Goal: Task Accomplishment & Management: Manage account settings

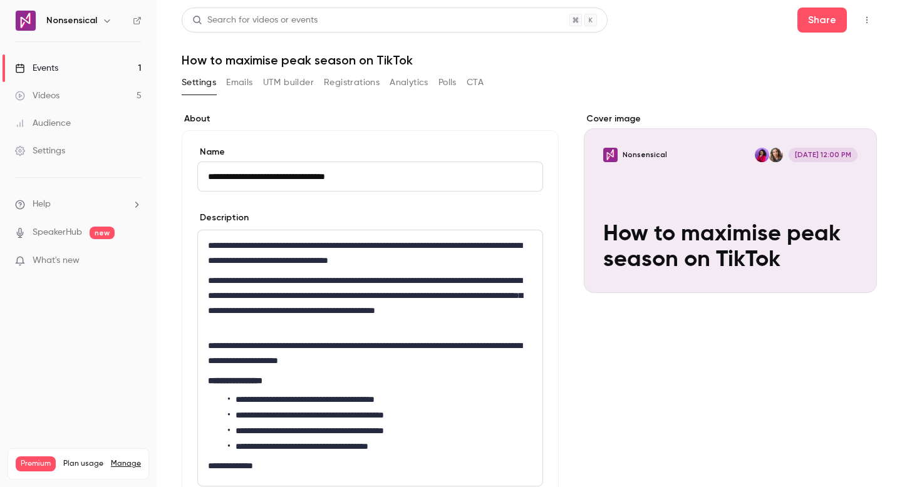
click at [370, 83] on button "Registrations" at bounding box center [352, 83] width 56 height 20
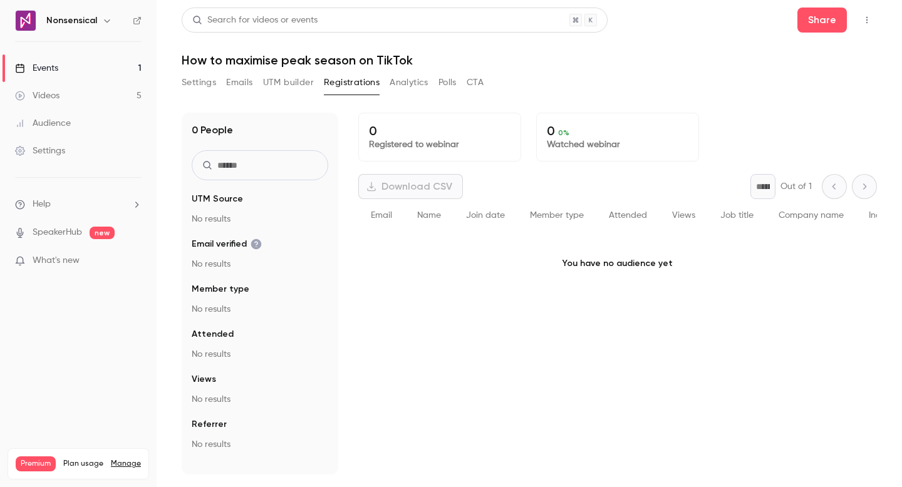
click at [274, 81] on button "UTM builder" at bounding box center [288, 83] width 51 height 20
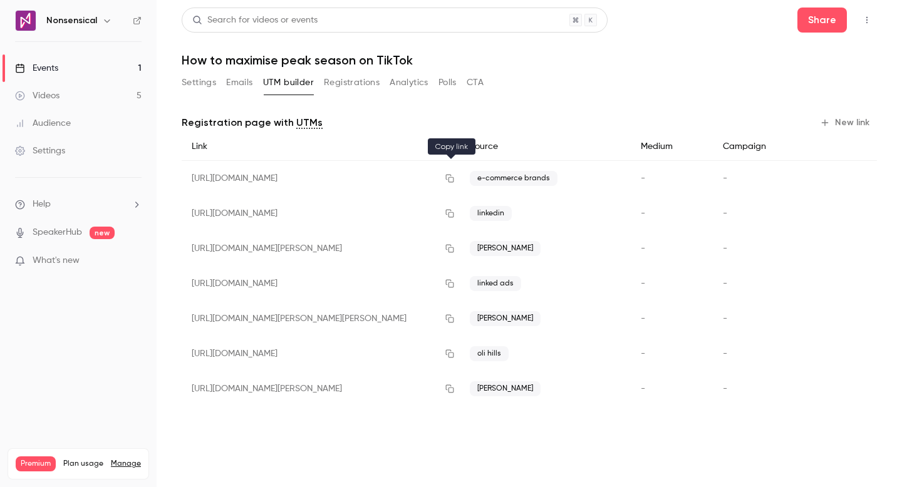
click at [455, 170] on button "button" at bounding box center [450, 179] width 20 height 20
click at [209, 81] on button "Settings" at bounding box center [199, 83] width 34 height 20
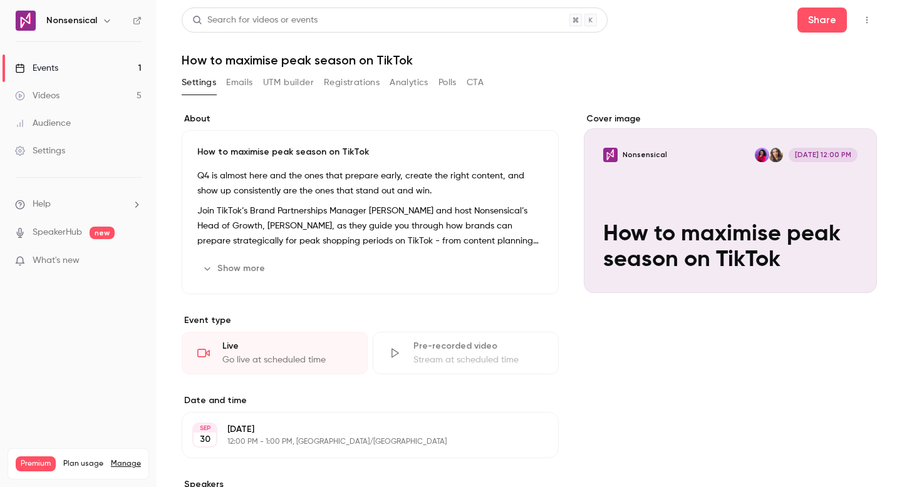
click at [230, 80] on button "Emails" at bounding box center [239, 83] width 26 height 20
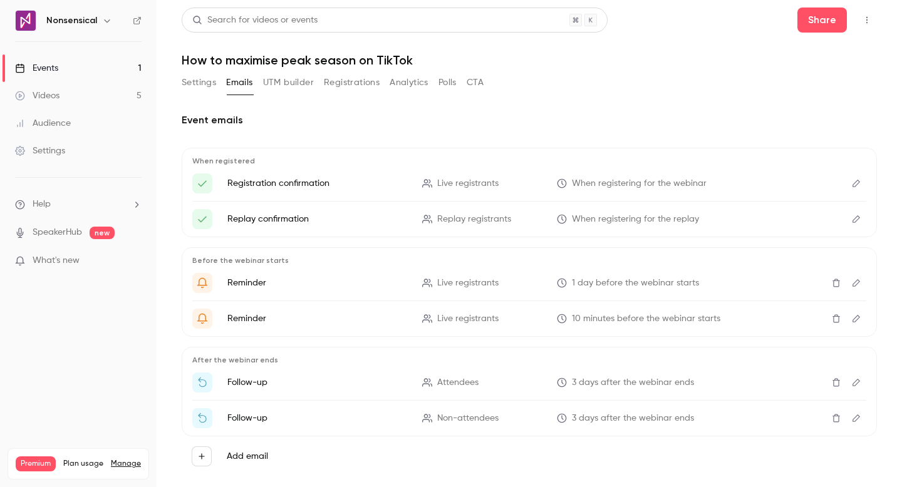
click at [296, 86] on button "UTM builder" at bounding box center [288, 83] width 51 height 20
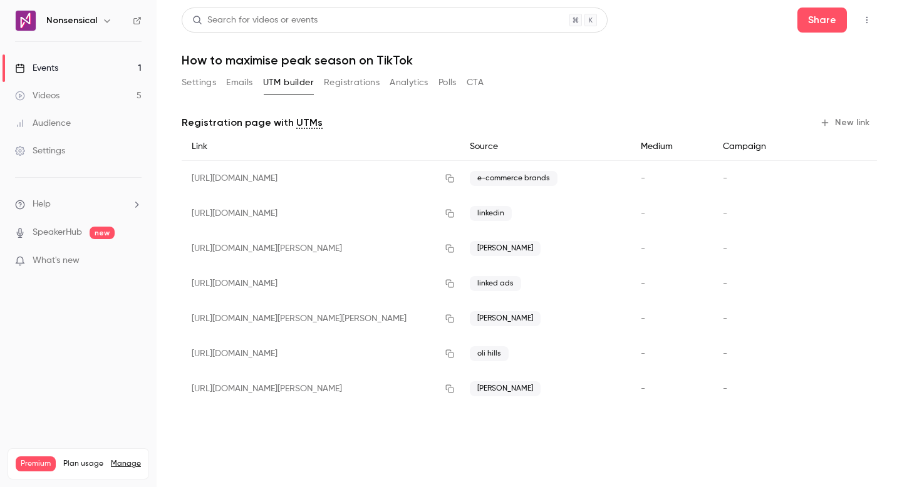
click at [405, 171] on div "[URL][DOMAIN_NAME]" at bounding box center [321, 179] width 278 height 36
click at [384, 177] on div "[URL][DOMAIN_NAME]" at bounding box center [321, 179] width 278 height 36
click at [447, 179] on icon "button" at bounding box center [450, 178] width 10 height 9
click at [93, 147] on link "Settings" at bounding box center [78, 151] width 157 height 28
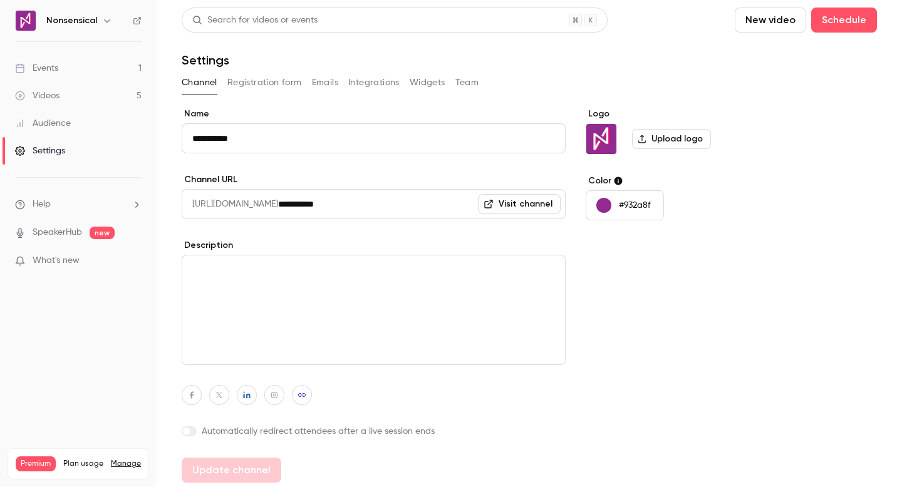
click at [85, 73] on link "Events 1" at bounding box center [78, 69] width 157 height 28
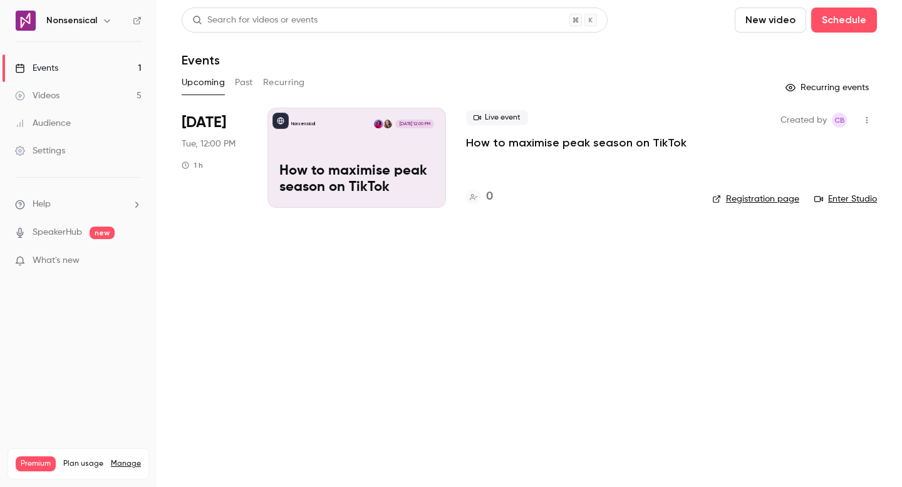
click at [387, 147] on div "Nonsensical [DATE] 12:00 PM How to maximise peak season on TikTok" at bounding box center [357, 158] width 179 height 100
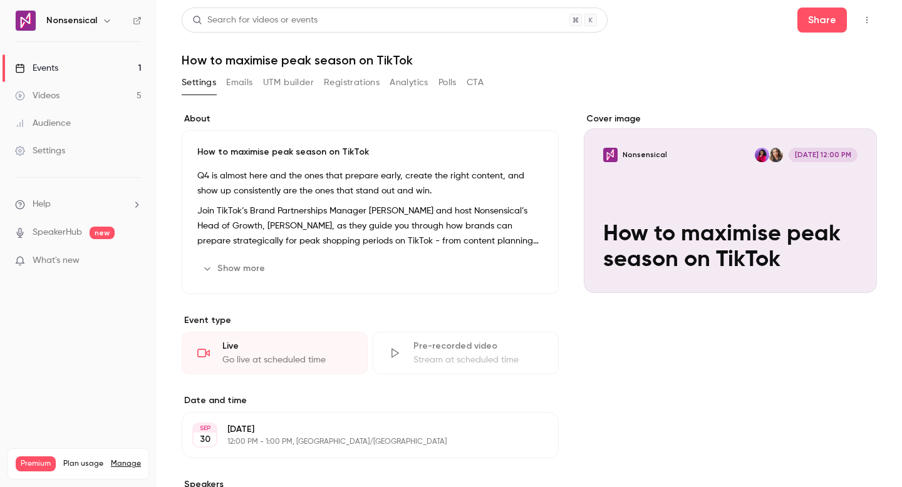
click at [249, 85] on button "Emails" at bounding box center [239, 83] width 26 height 20
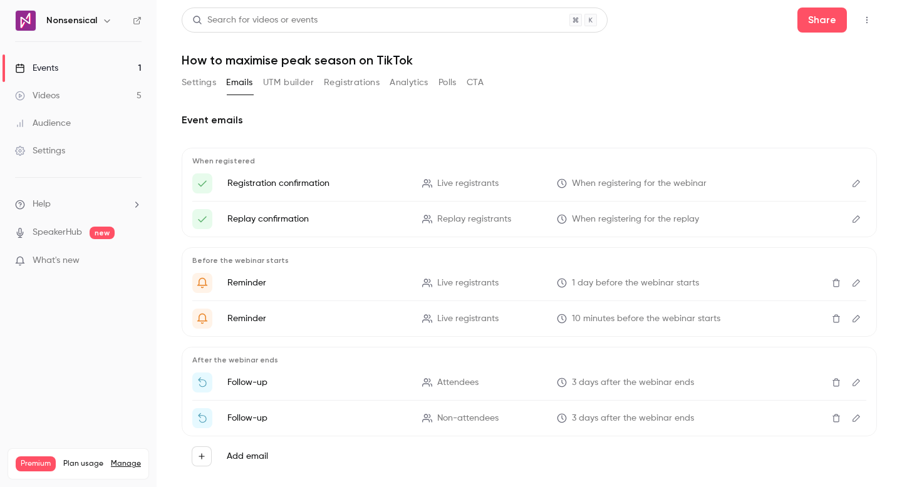
click at [199, 76] on button "Settings" at bounding box center [199, 83] width 34 height 20
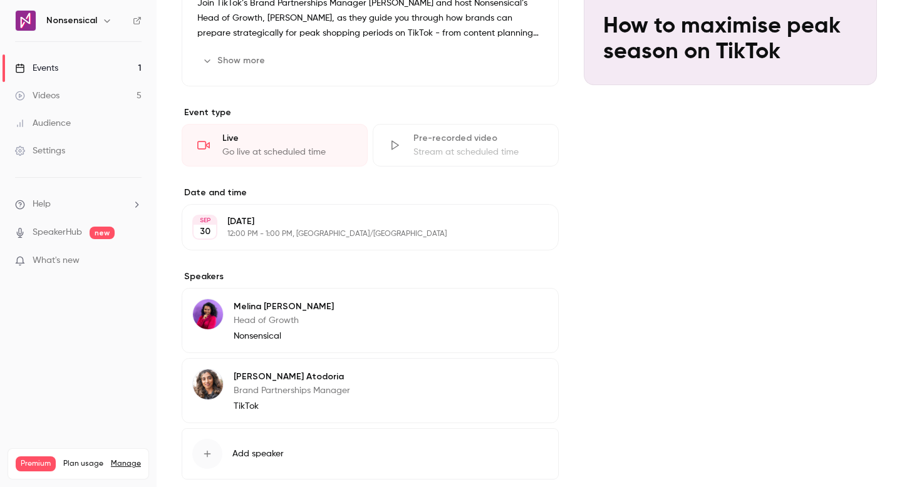
scroll to position [278, 0]
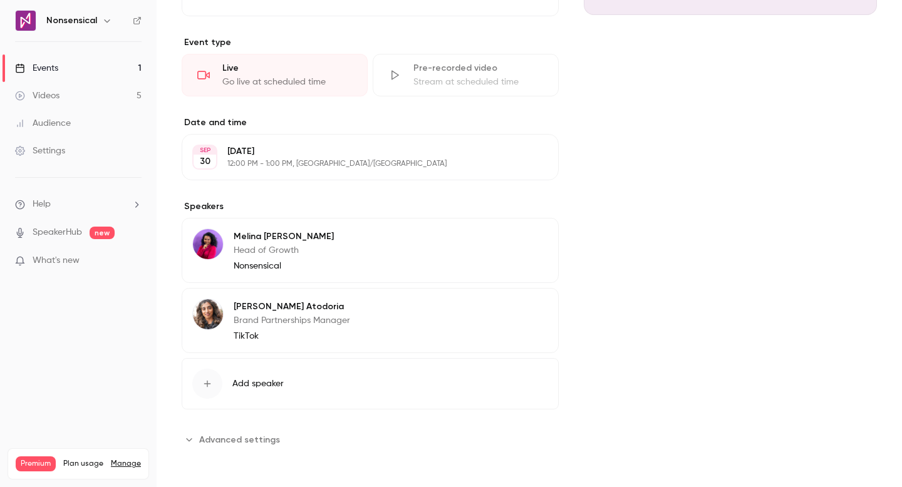
click at [526, 247] on button "Edit" at bounding box center [526, 239] width 46 height 20
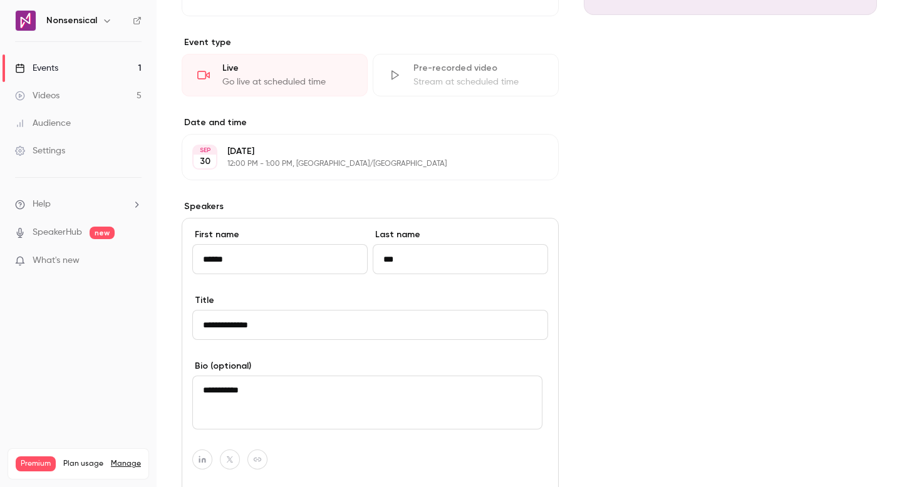
scroll to position [333, 0]
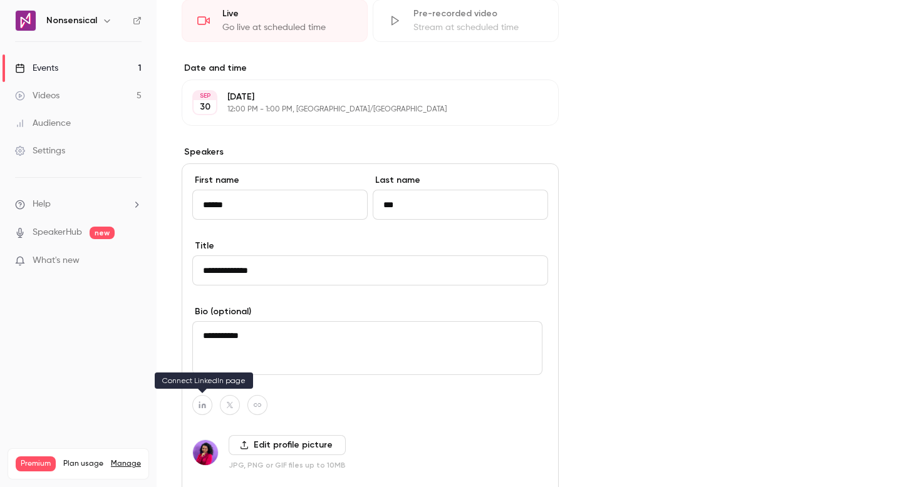
click at [195, 407] on button "button" at bounding box center [202, 405] width 20 height 20
paste input "**********"
type input "**********"
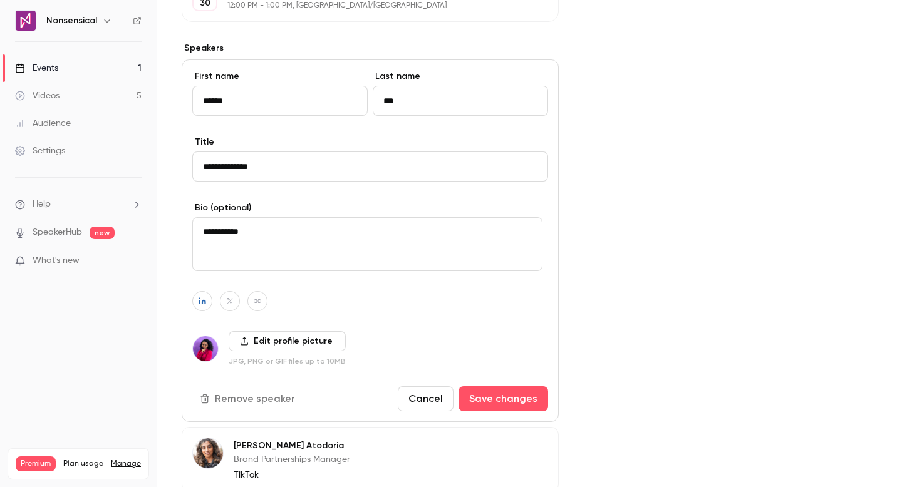
scroll to position [463, 0]
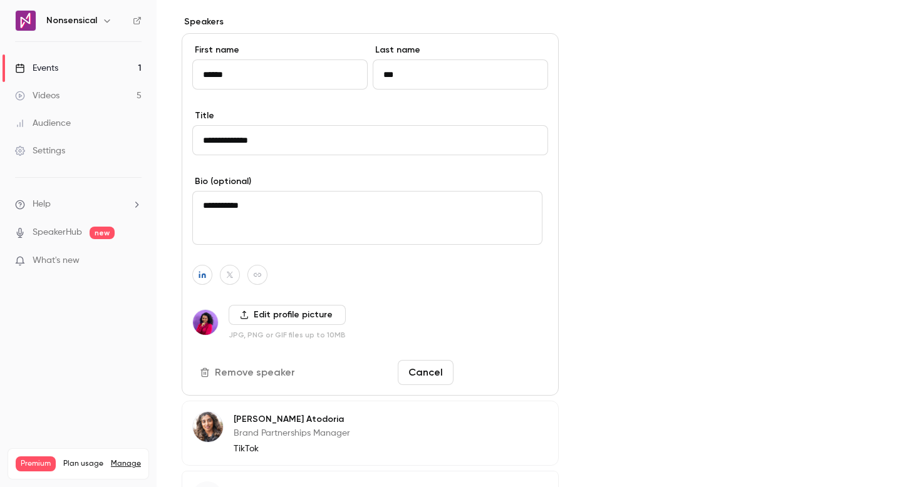
click at [514, 371] on button "Save changes" at bounding box center [504, 372] width 90 height 25
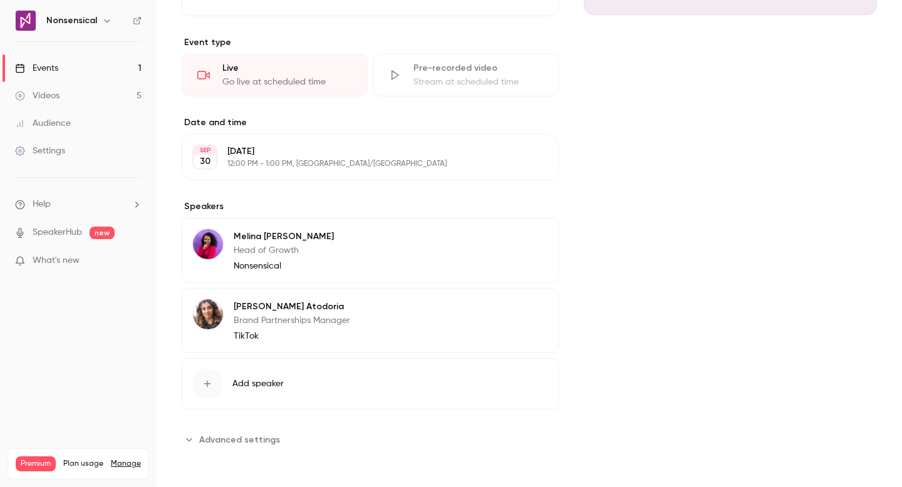
scroll to position [0, 0]
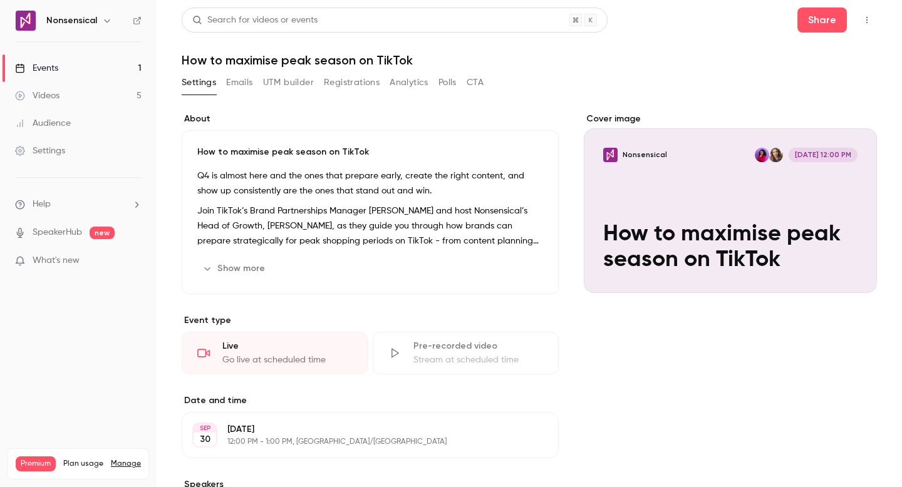
click at [73, 71] on link "Events 1" at bounding box center [78, 69] width 157 height 28
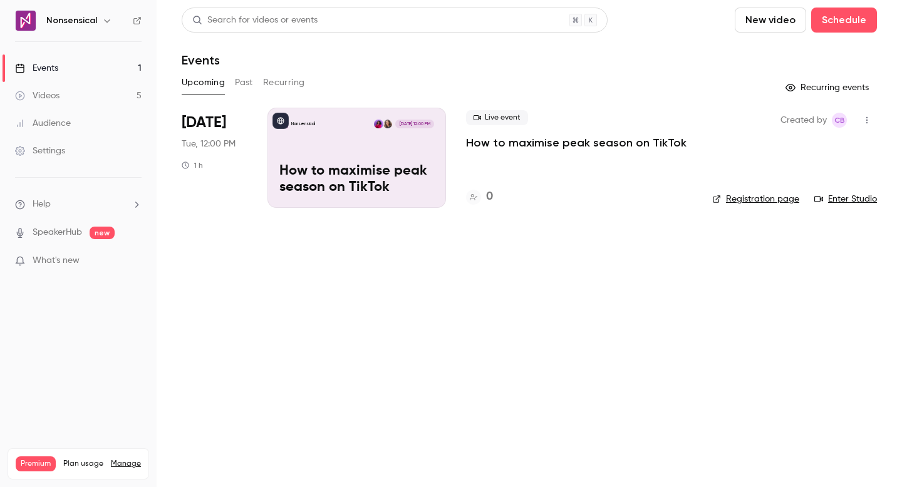
click at [366, 150] on div "Nonsensical [DATE] 12:00 PM How to maximise peak season on TikTok" at bounding box center [357, 158] width 179 height 100
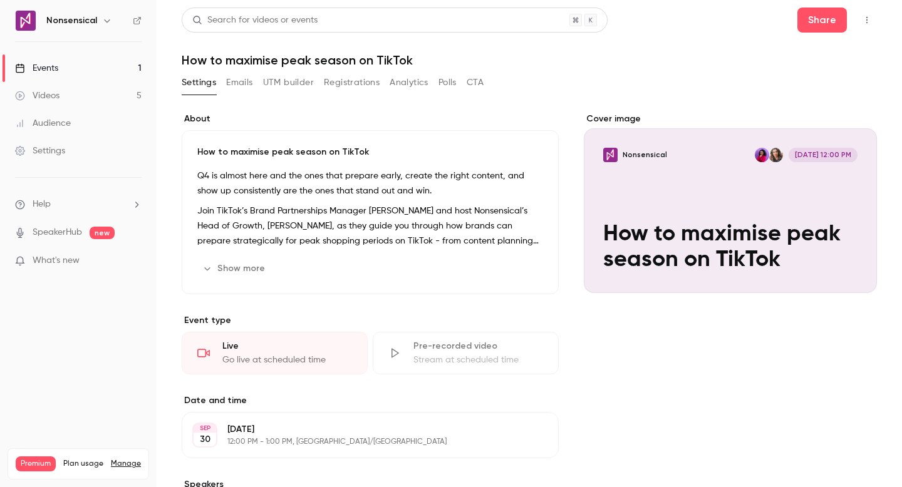
click at [299, 85] on button "UTM builder" at bounding box center [288, 83] width 51 height 20
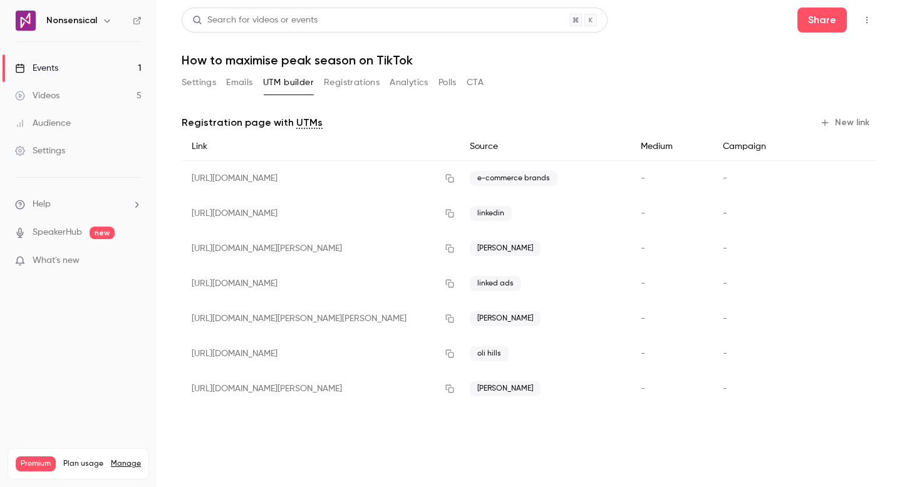
click at [247, 78] on button "Emails" at bounding box center [239, 83] width 26 height 20
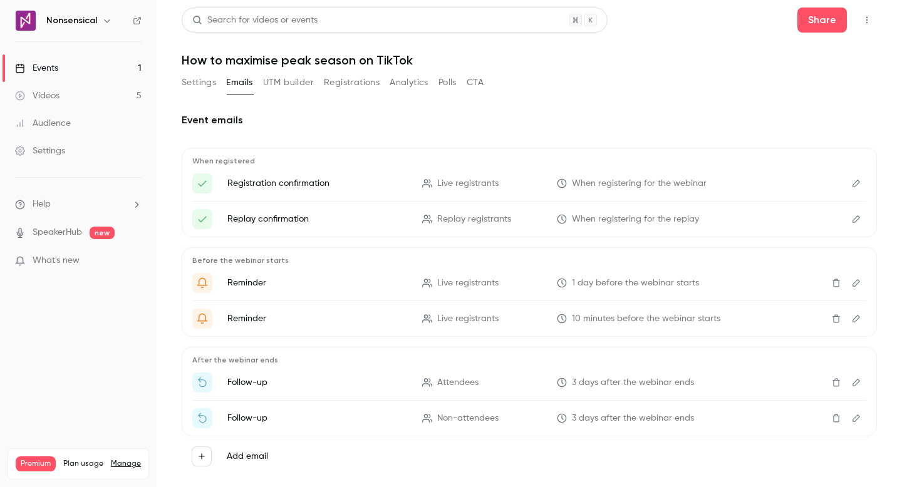
click at [198, 82] on button "Settings" at bounding box center [199, 83] width 34 height 20
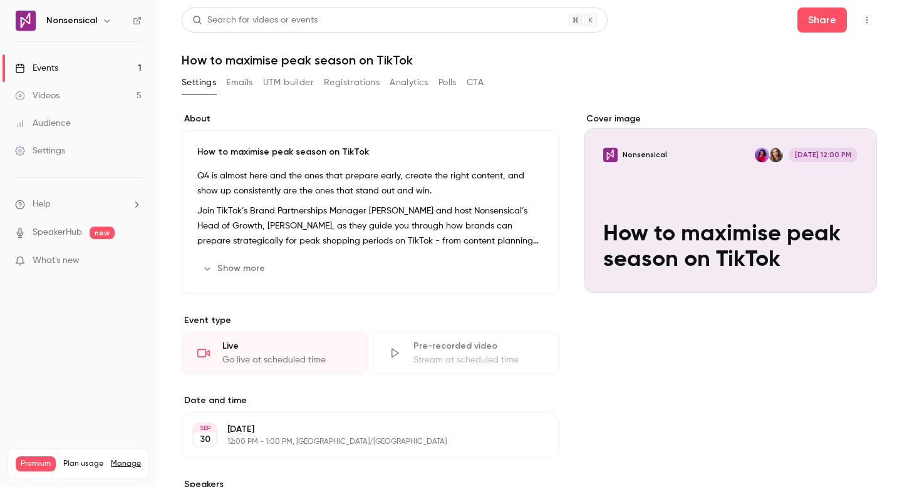
click at [362, 87] on button "Registrations" at bounding box center [352, 83] width 56 height 20
